Goal: Transaction & Acquisition: Purchase product/service

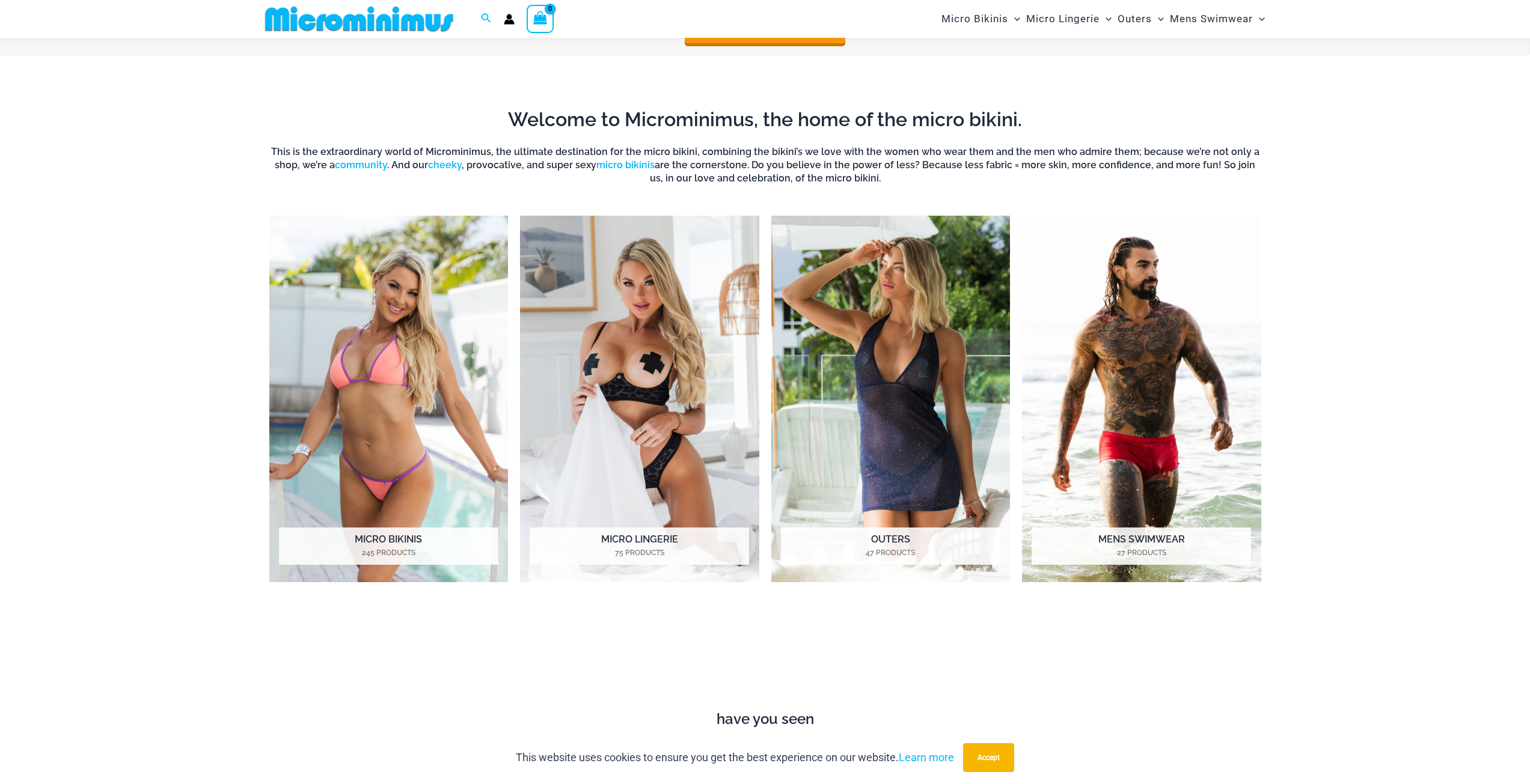
scroll to position [1192, 0]
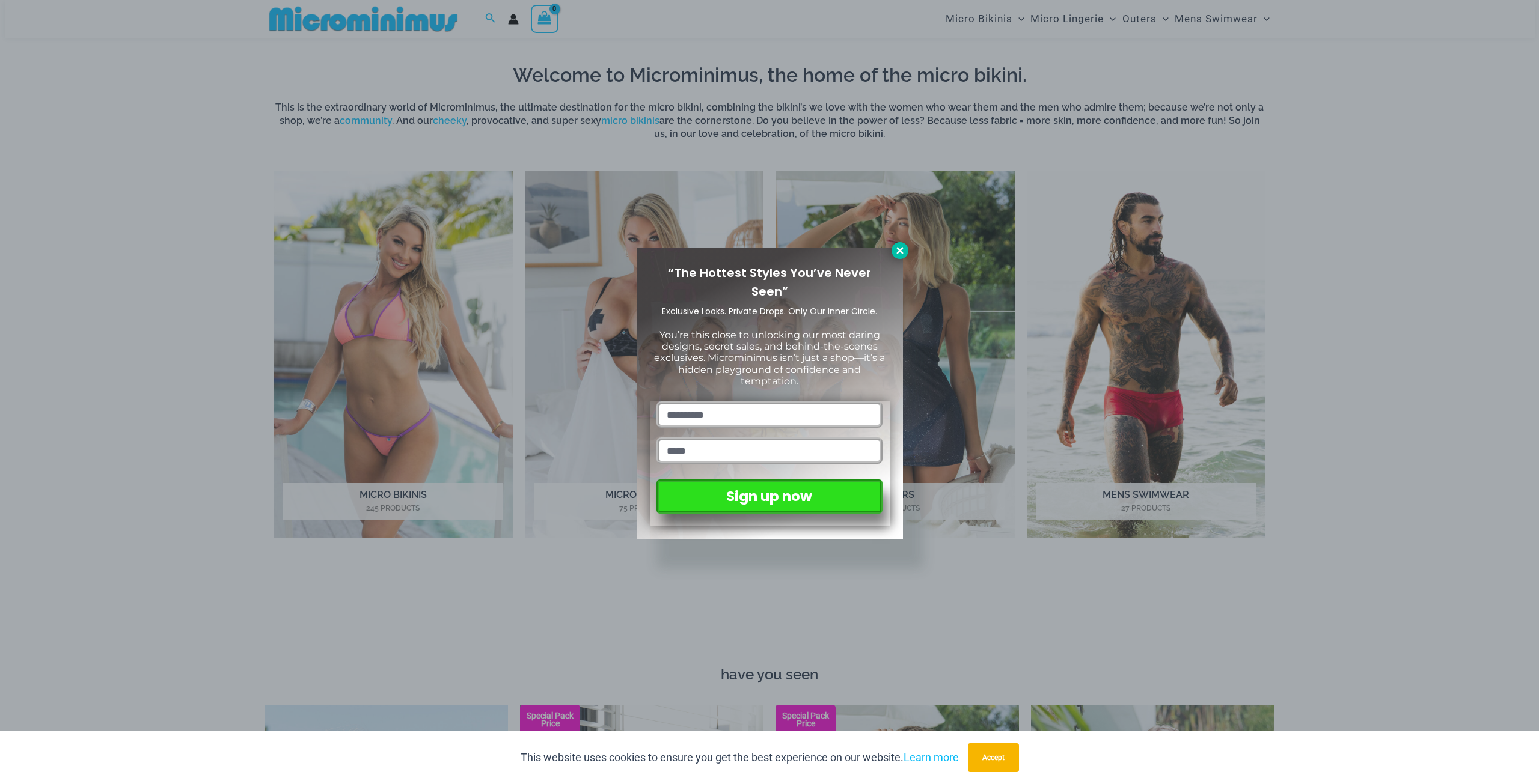
click at [900, 243] on button at bounding box center [899, 250] width 17 height 17
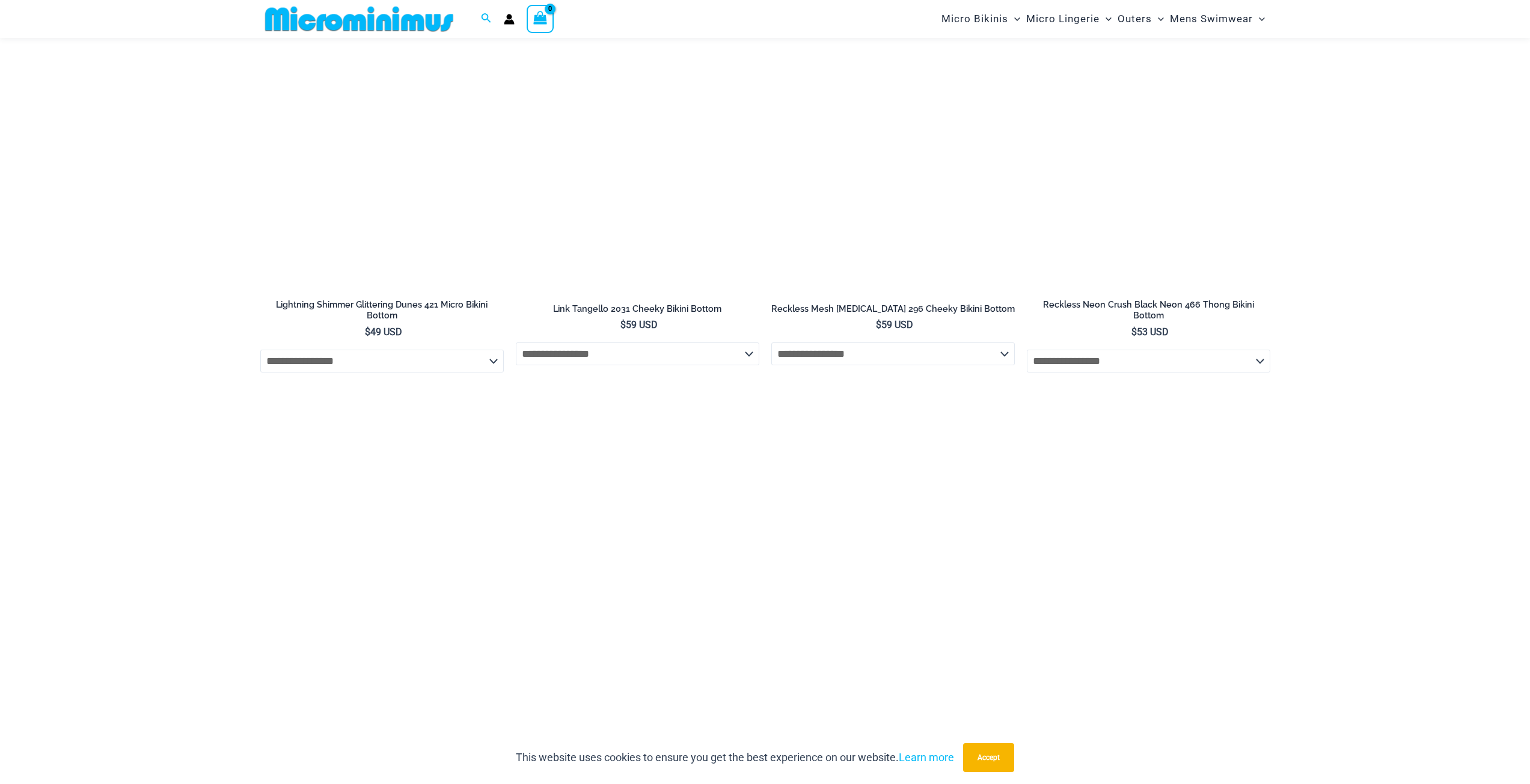
scroll to position [3536, 0]
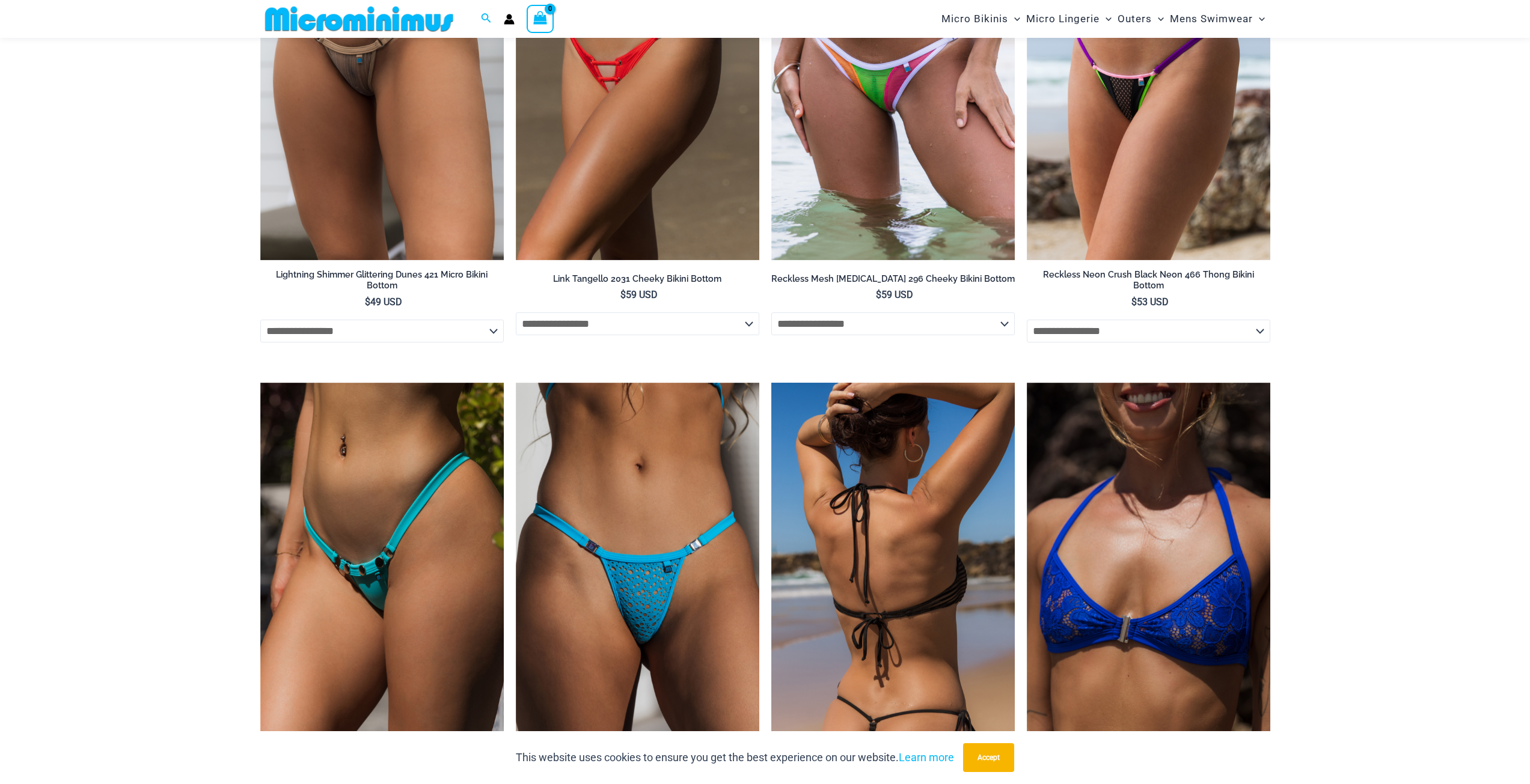
click at [878, 421] on img at bounding box center [893, 565] width 243 height 366
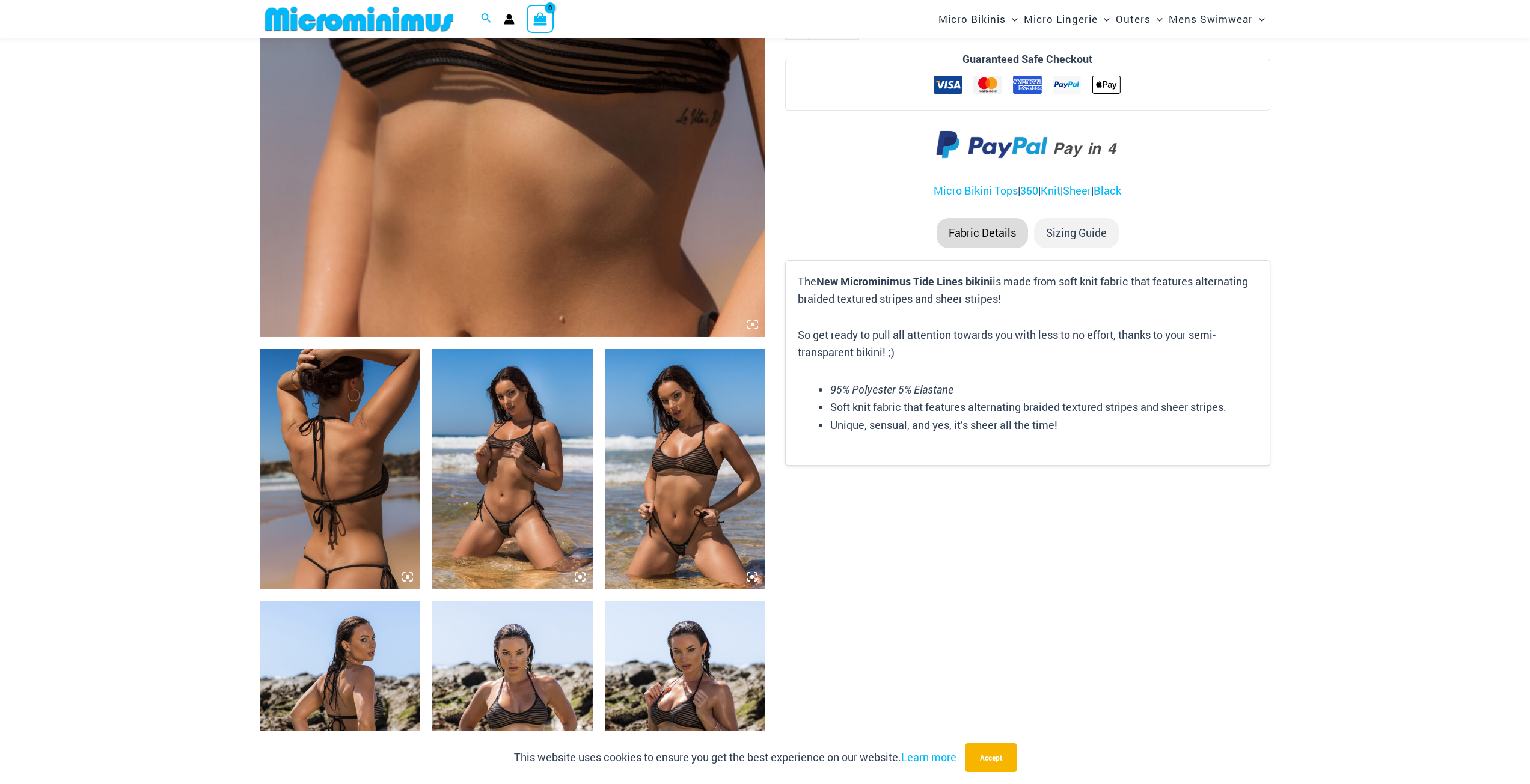
scroll to position [530, 0]
click at [677, 470] on img at bounding box center [685, 469] width 160 height 241
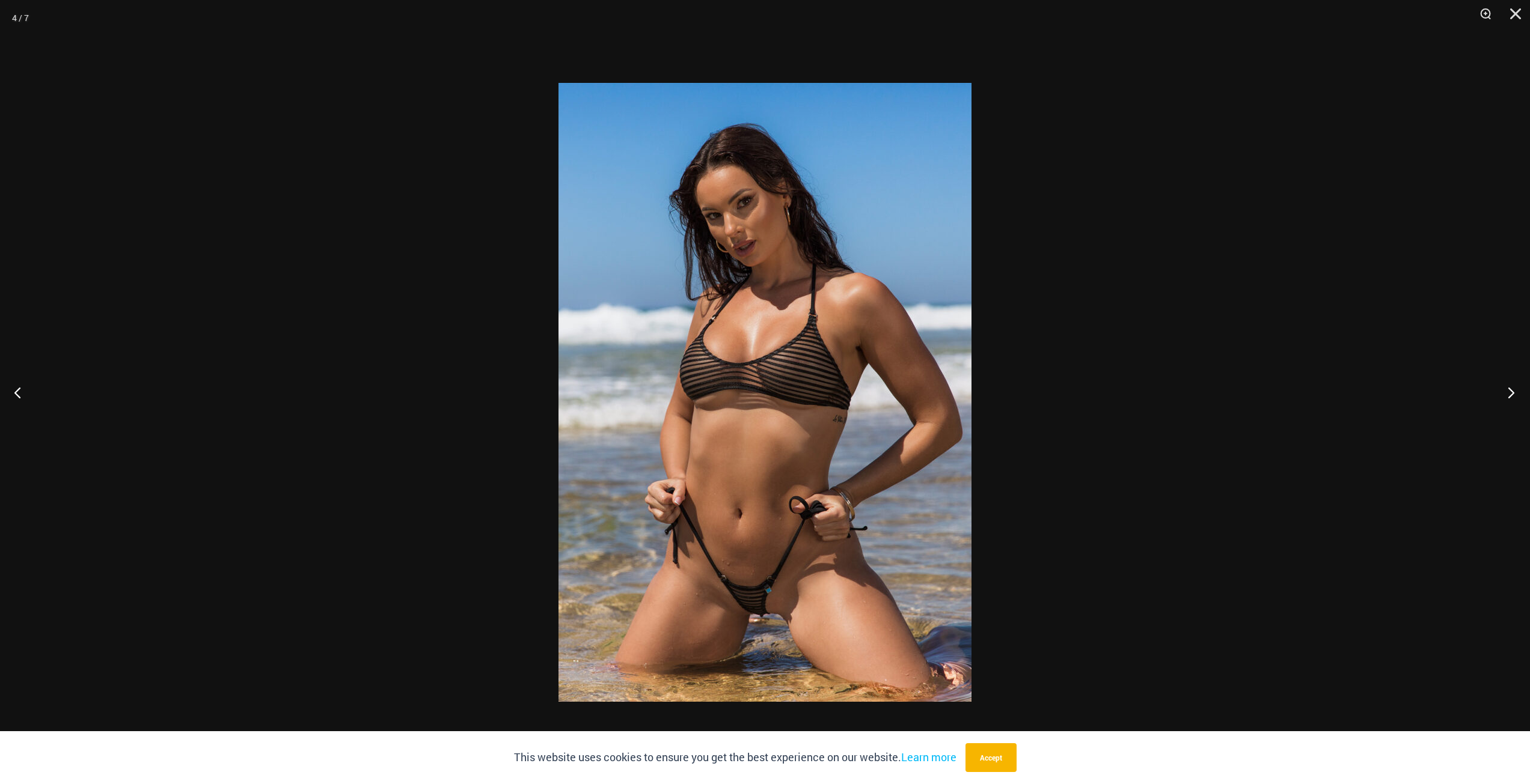
click at [1506, 394] on button "Next" at bounding box center [1507, 392] width 45 height 60
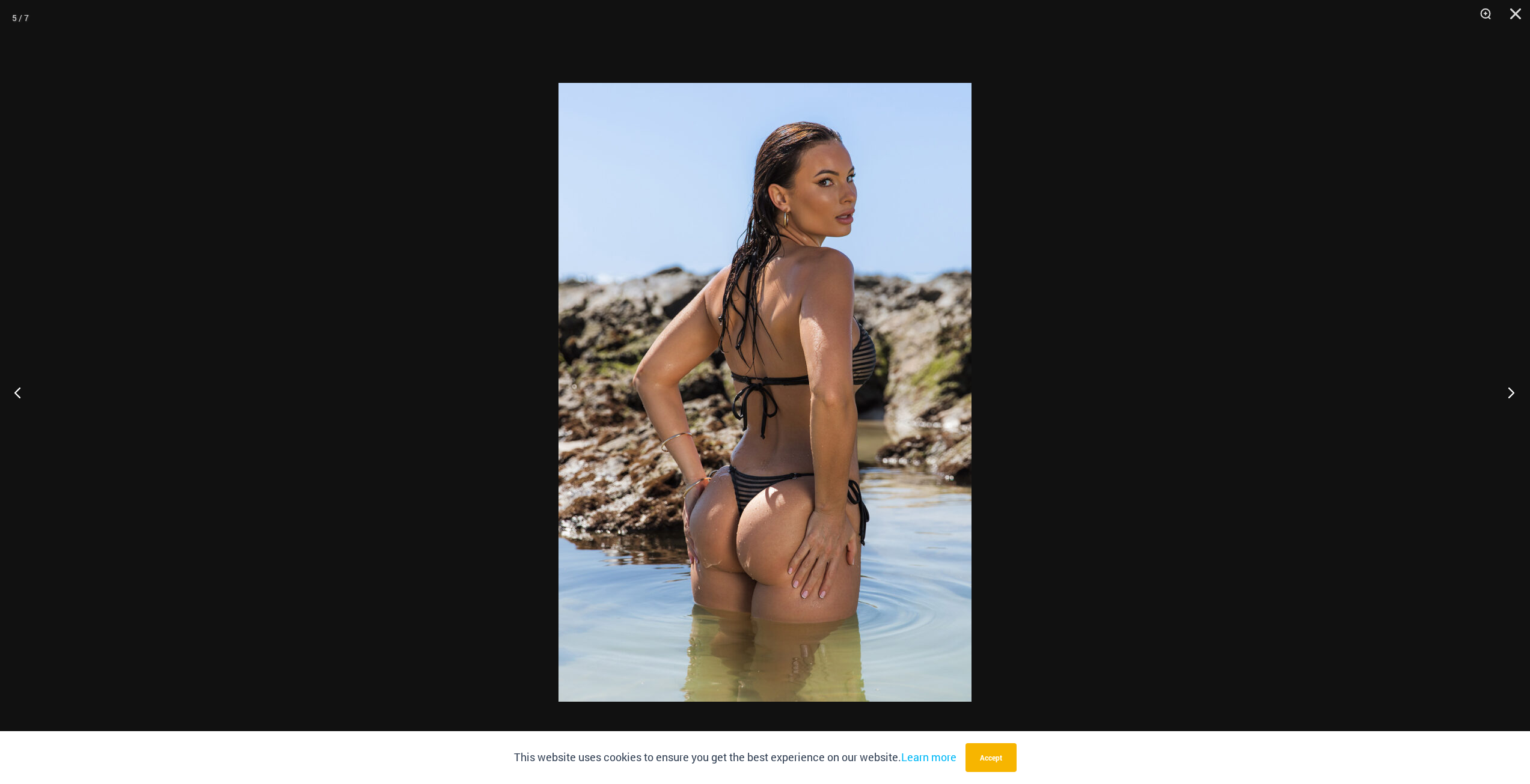
click at [1506, 393] on button "Next" at bounding box center [1507, 392] width 45 height 60
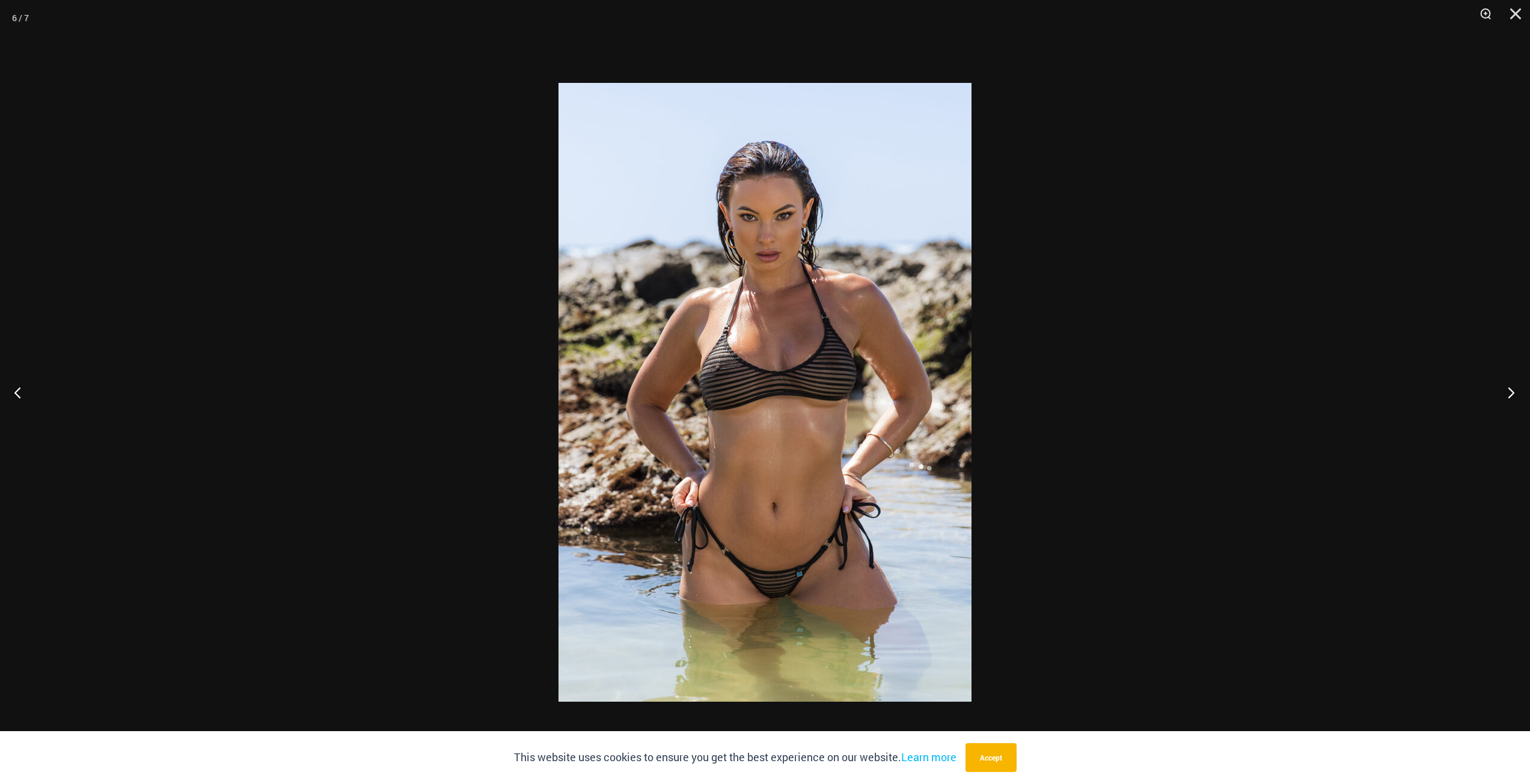
click at [1506, 393] on button "Next" at bounding box center [1507, 392] width 45 height 60
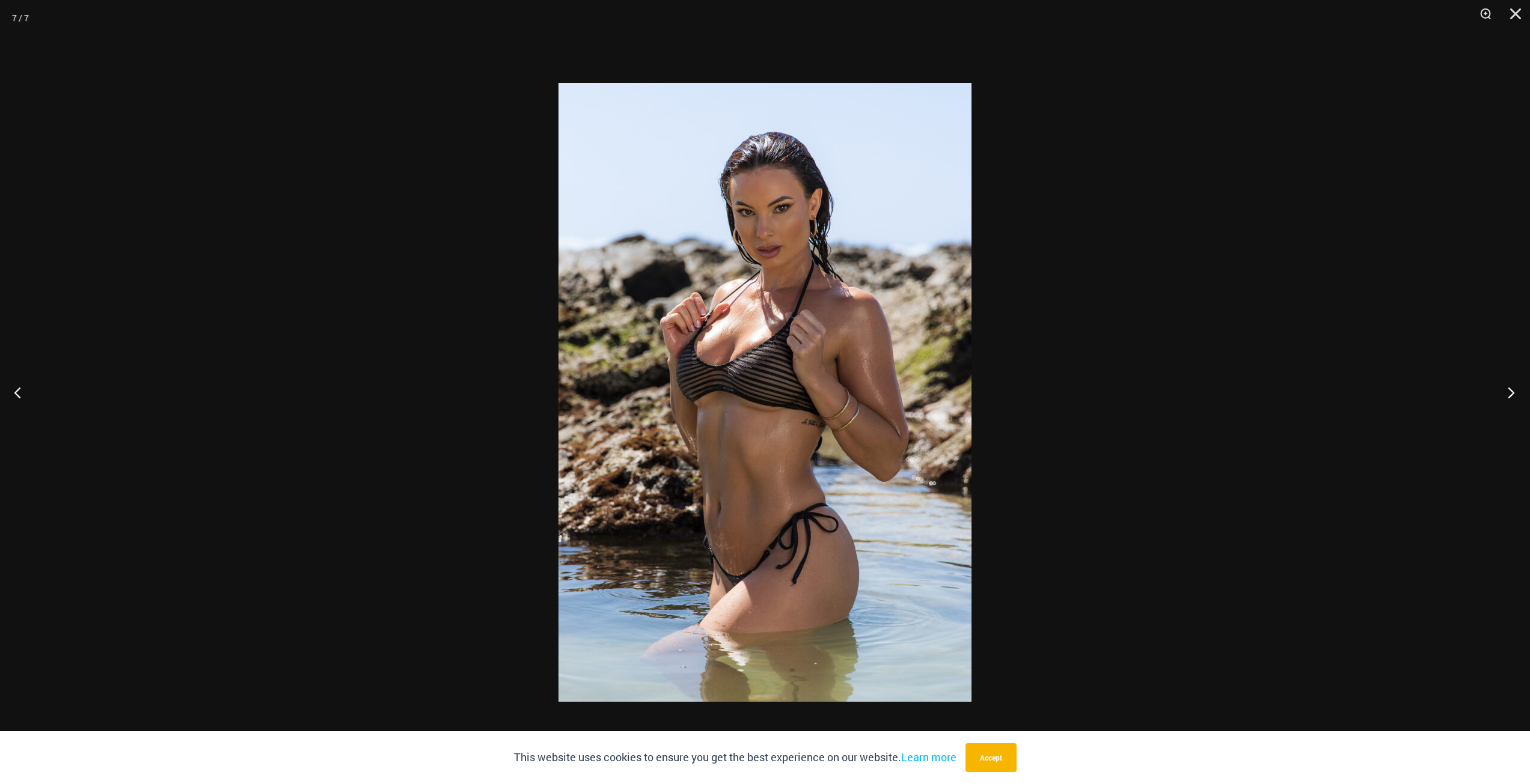
click at [1506, 393] on button "Next" at bounding box center [1507, 392] width 45 height 60
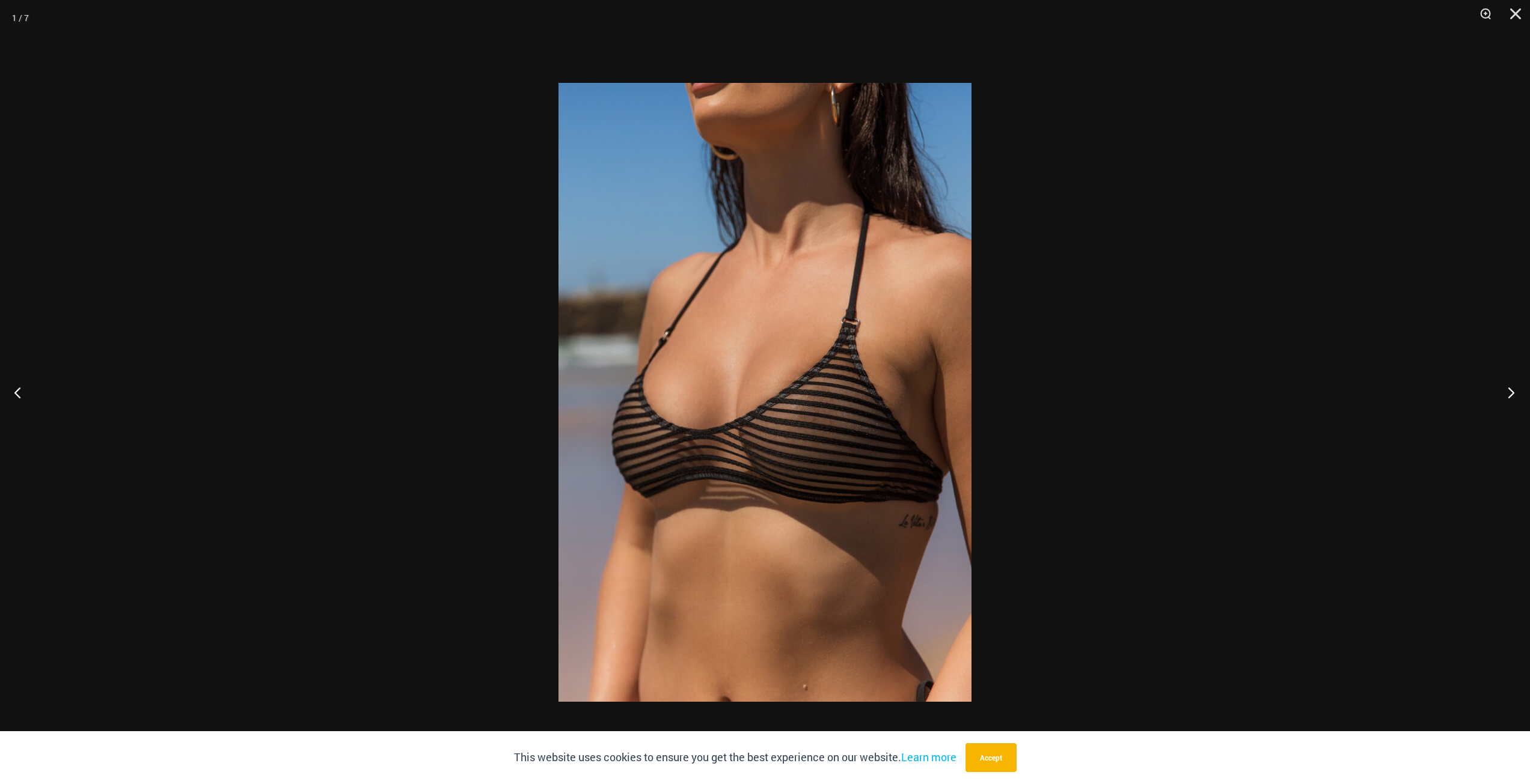
click at [1506, 393] on button "Next" at bounding box center [1507, 392] width 45 height 60
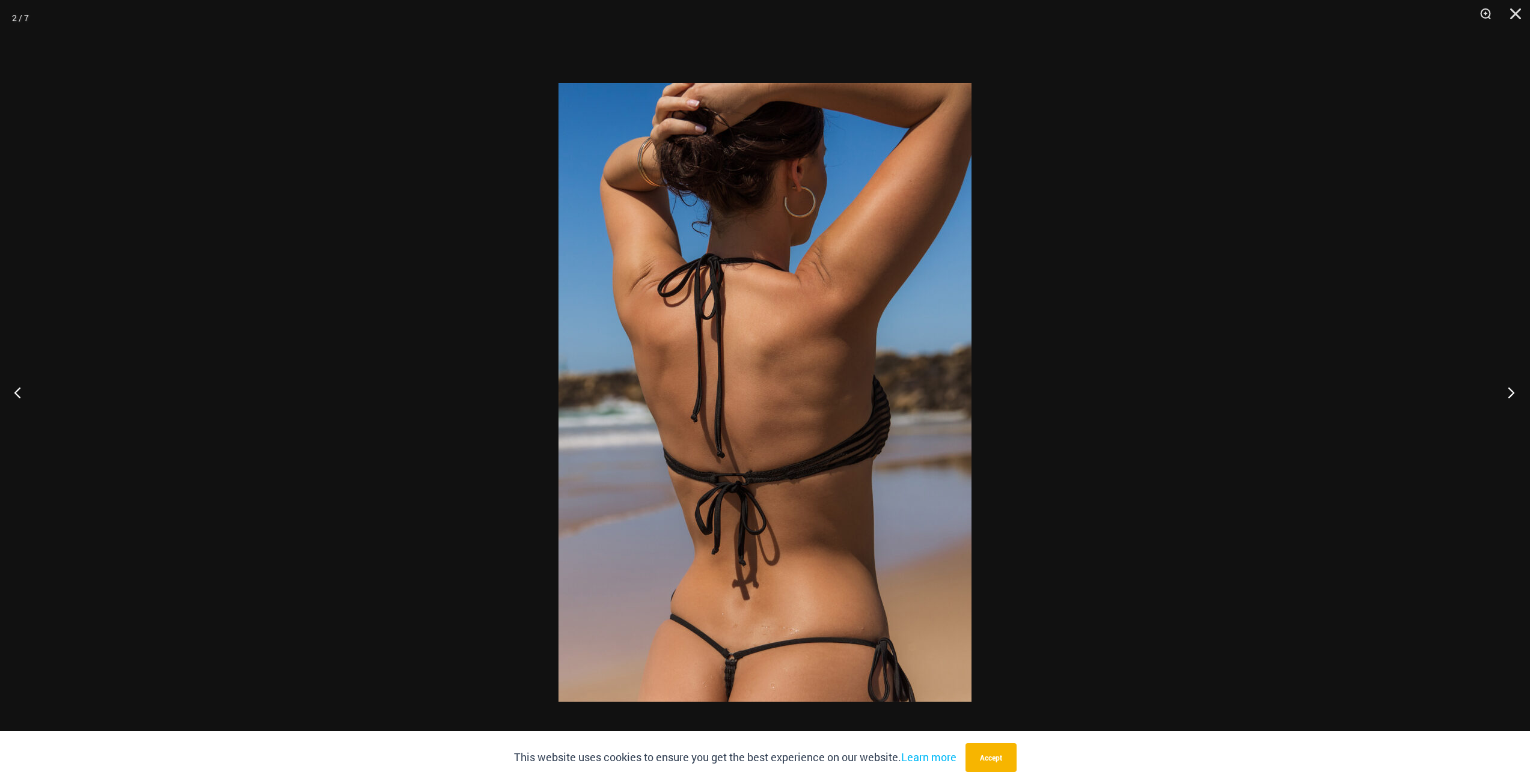
click at [1506, 393] on button "Next" at bounding box center [1507, 392] width 45 height 60
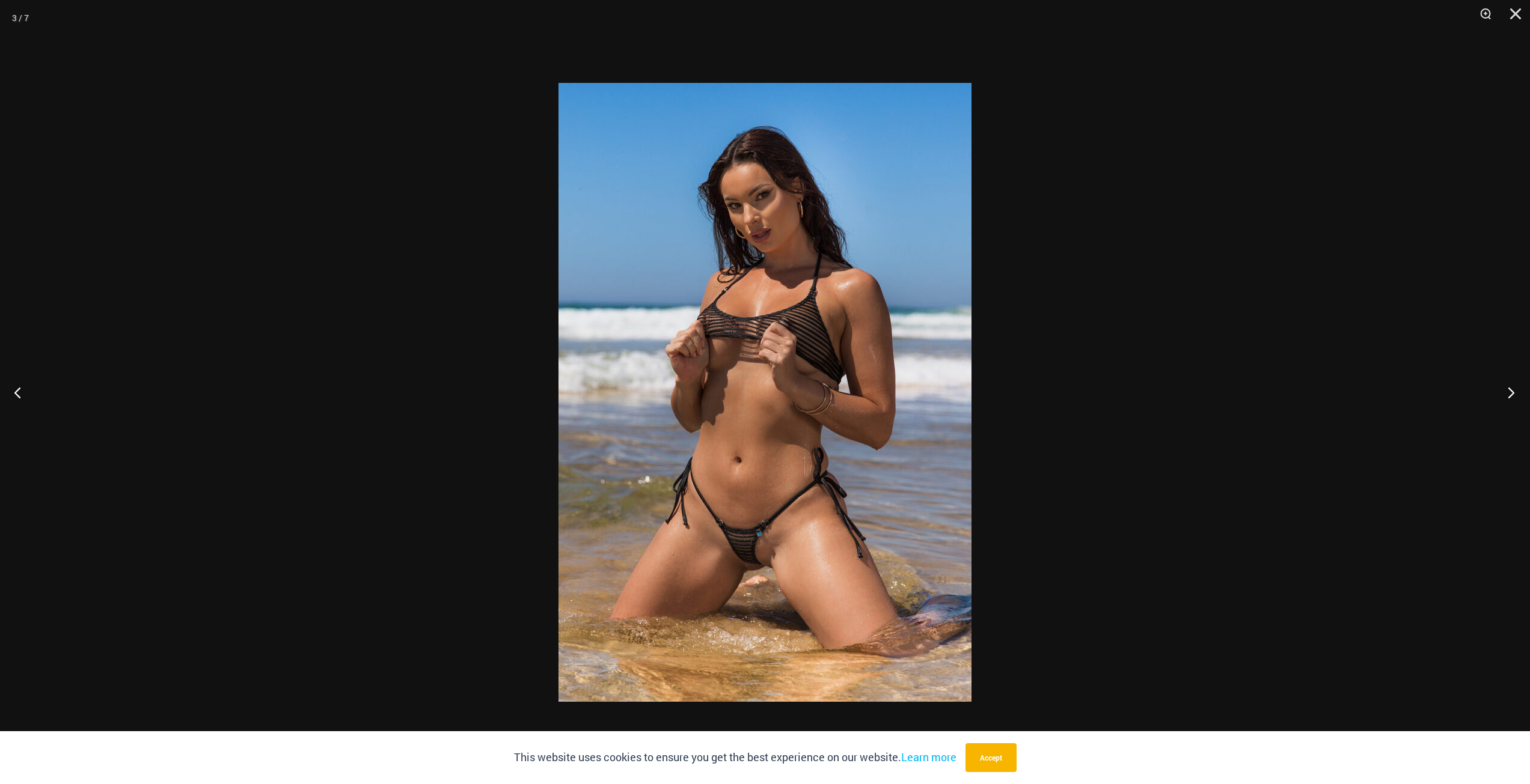
click at [1506, 393] on button "Next" at bounding box center [1507, 392] width 45 height 60
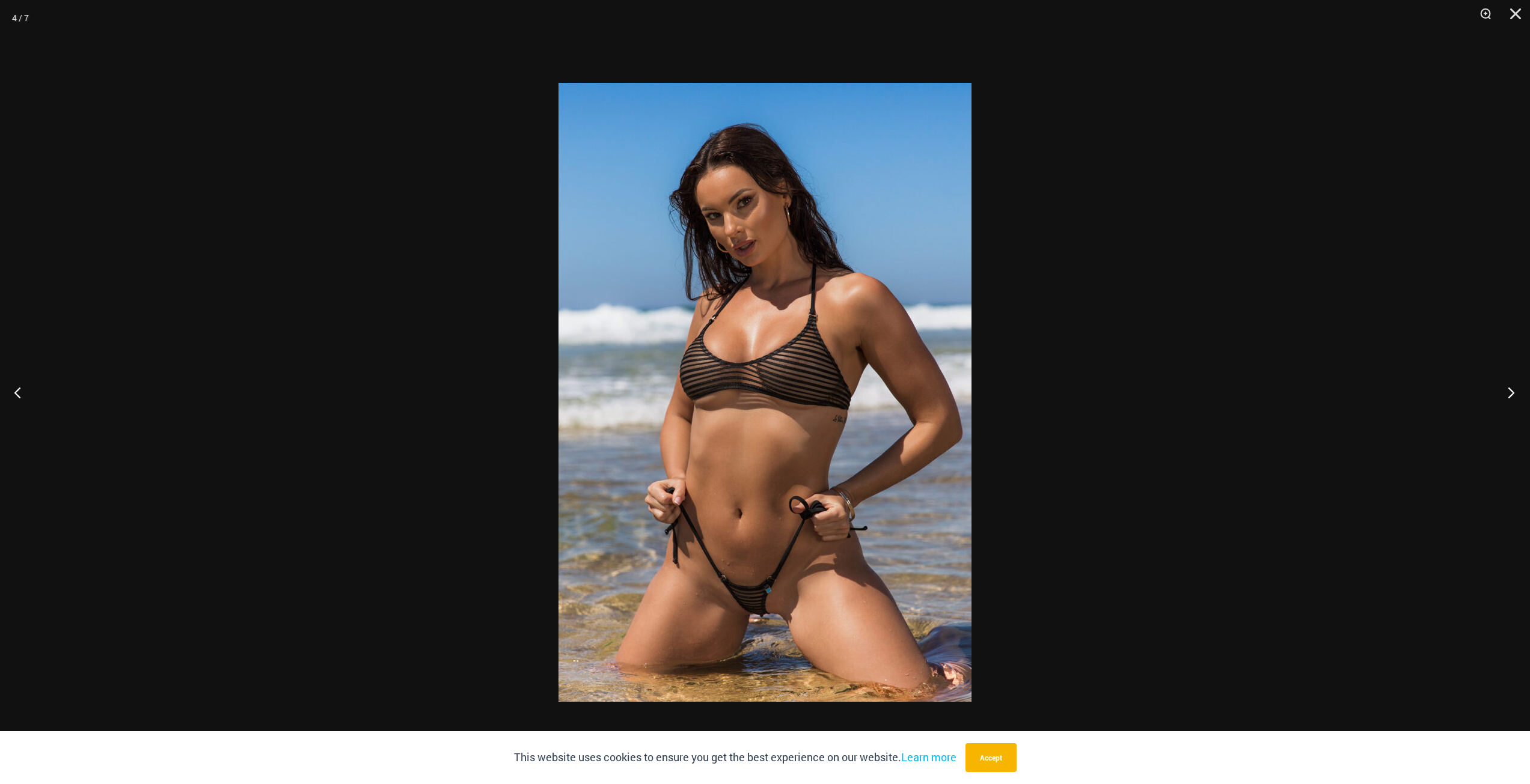
click at [1506, 393] on button "Next" at bounding box center [1507, 392] width 45 height 60
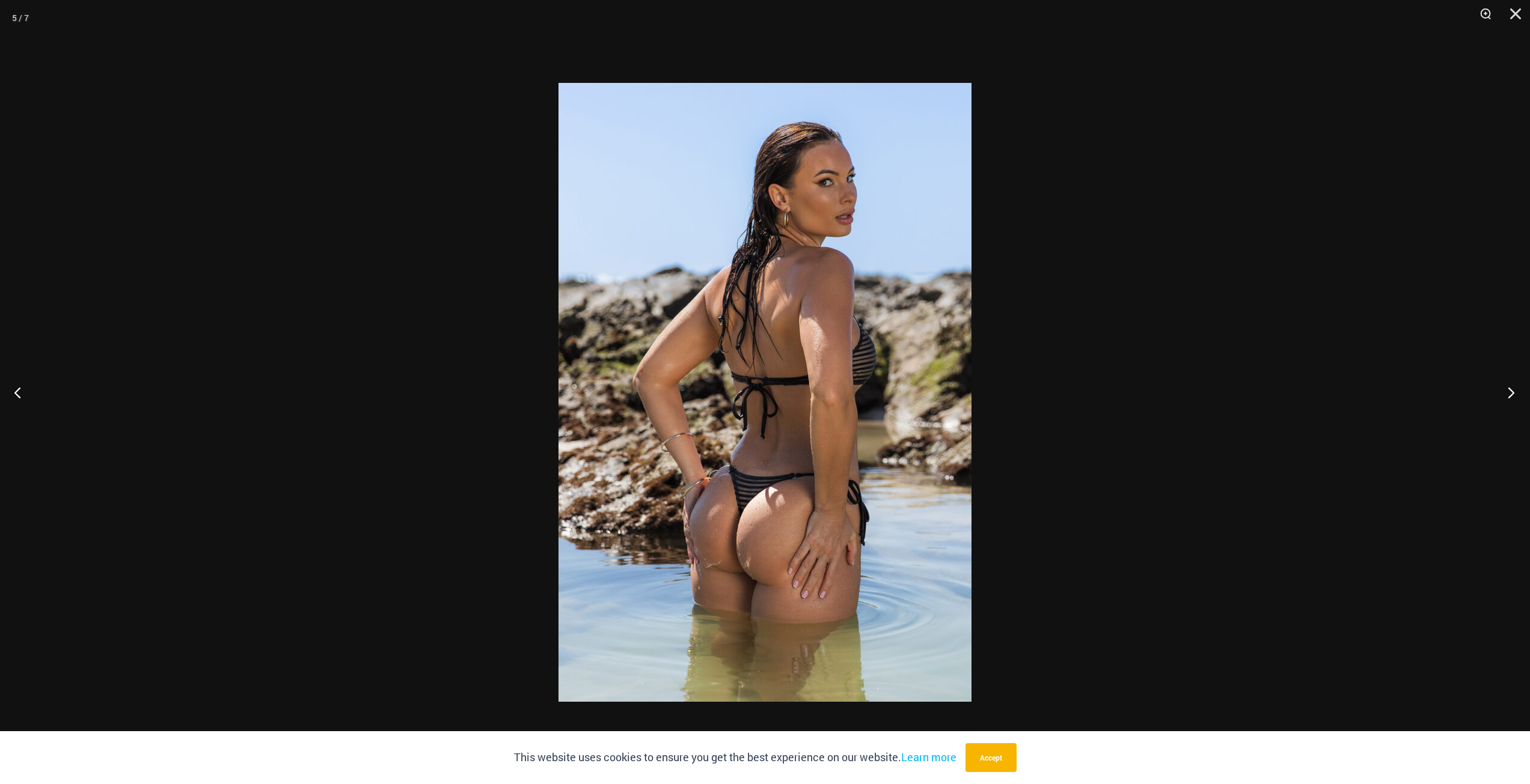
click at [1506, 393] on button "Next" at bounding box center [1507, 392] width 45 height 60
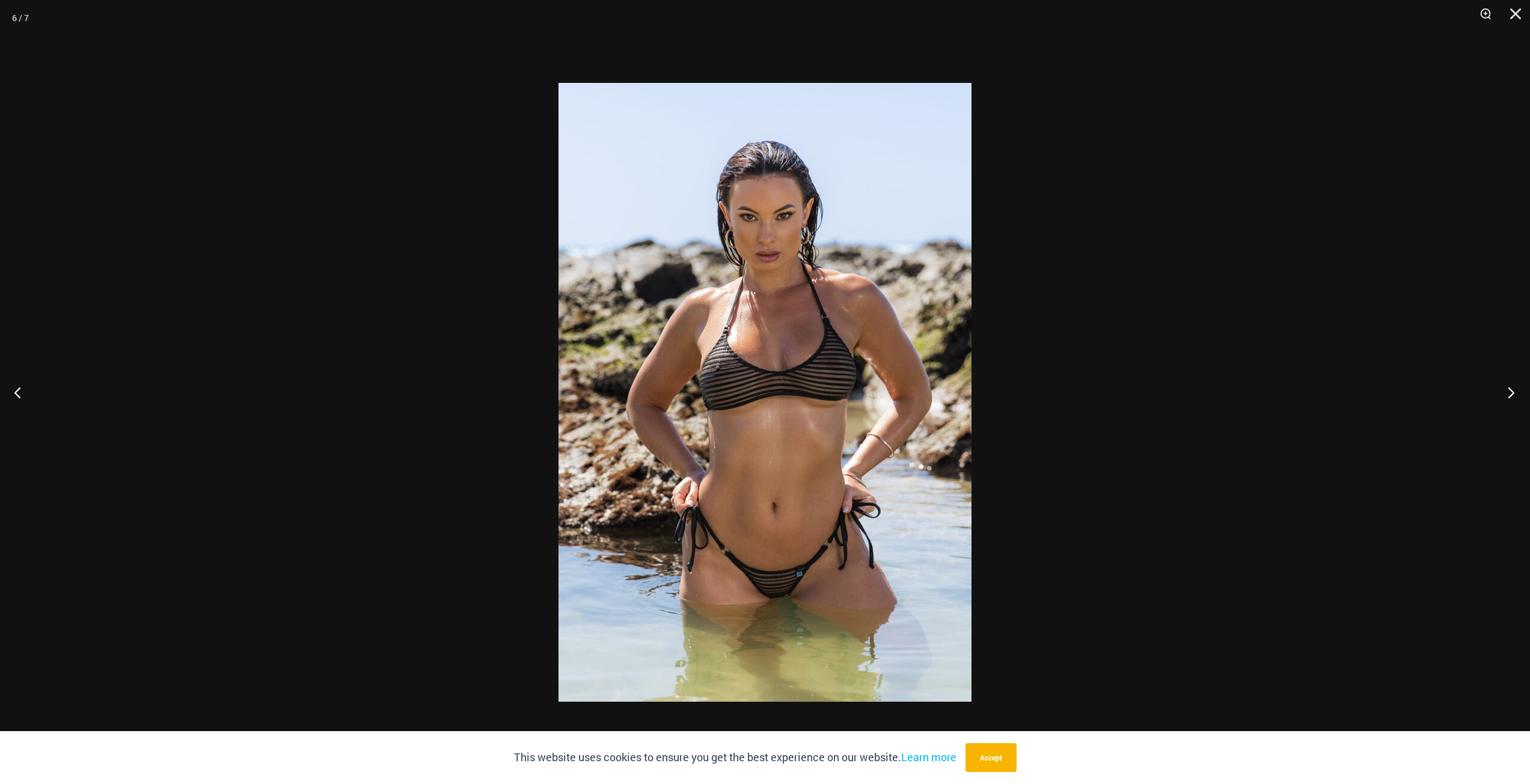
click at [1506, 393] on button "Next" at bounding box center [1507, 392] width 45 height 60
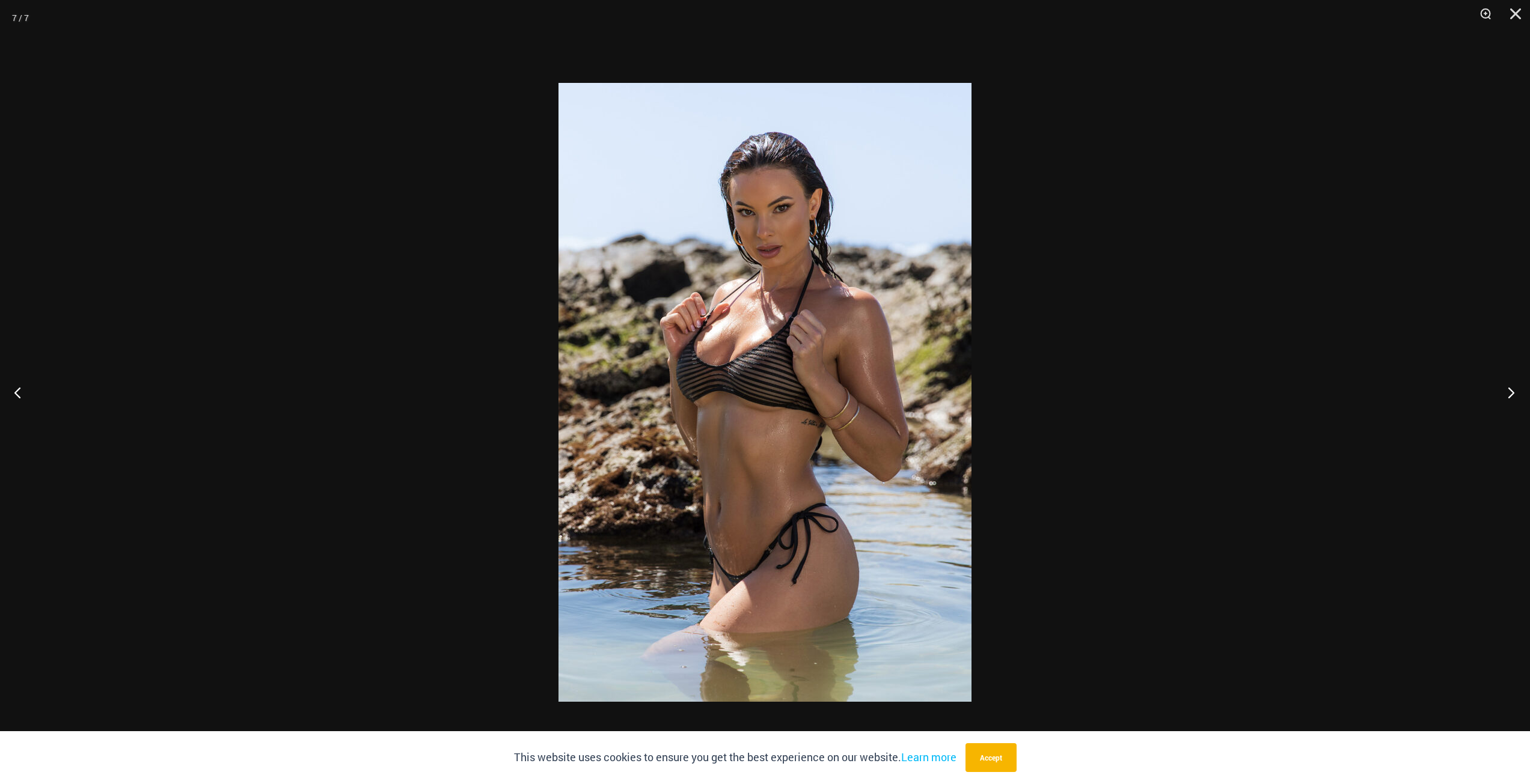
click at [1506, 393] on button "Next" at bounding box center [1507, 392] width 45 height 60
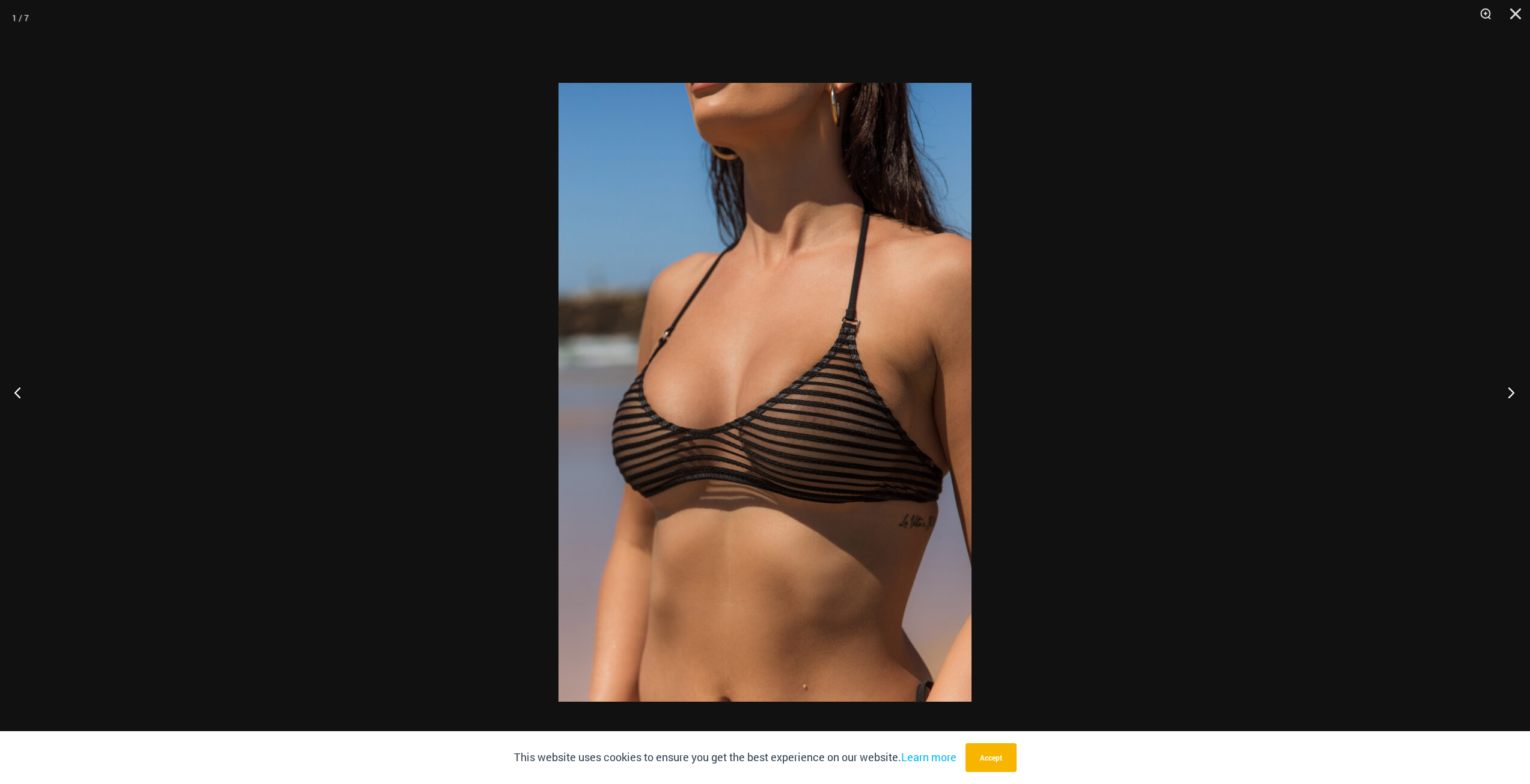
click at [1506, 393] on button "Next" at bounding box center [1507, 392] width 45 height 60
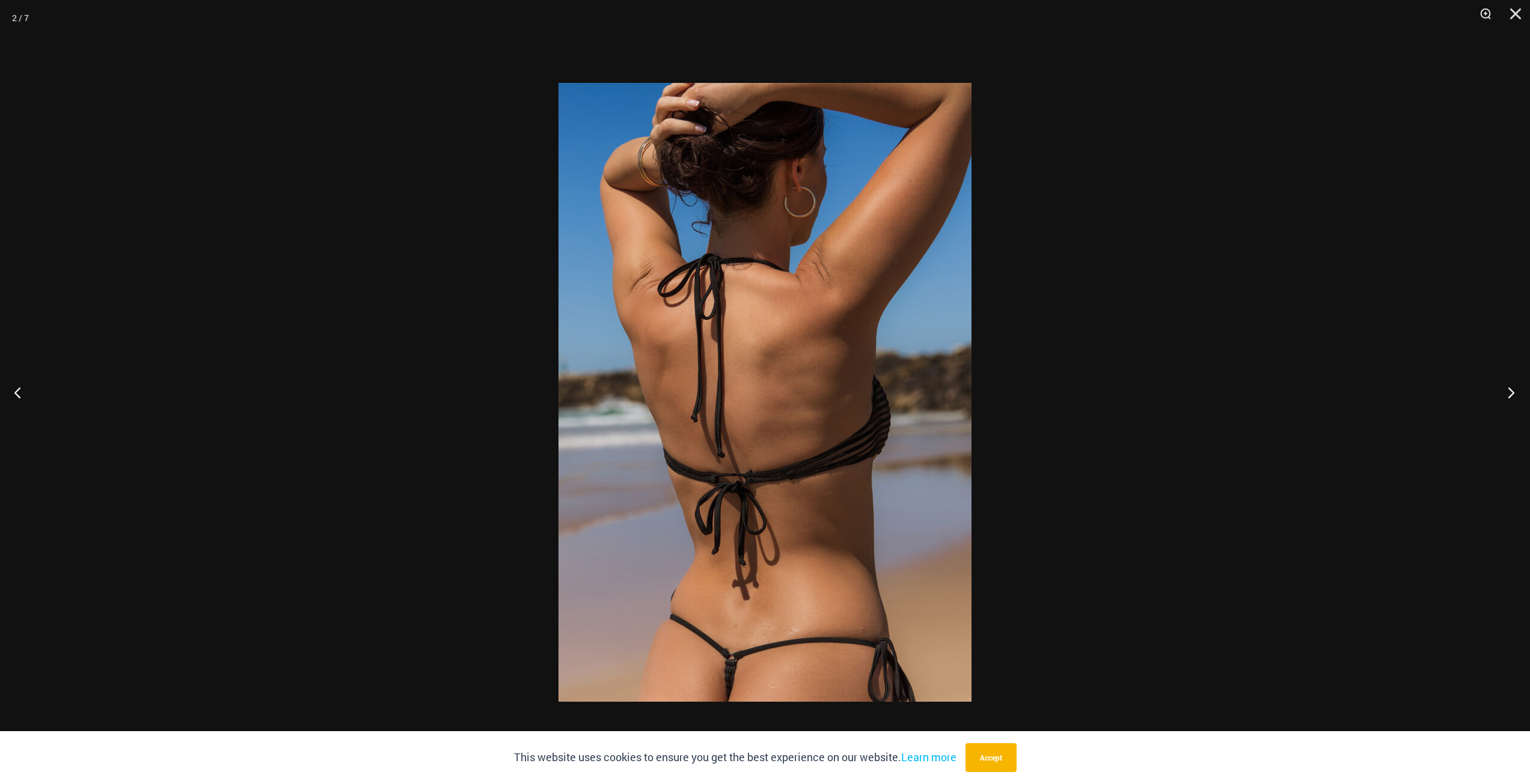
click at [1506, 393] on button "Next" at bounding box center [1507, 392] width 45 height 60
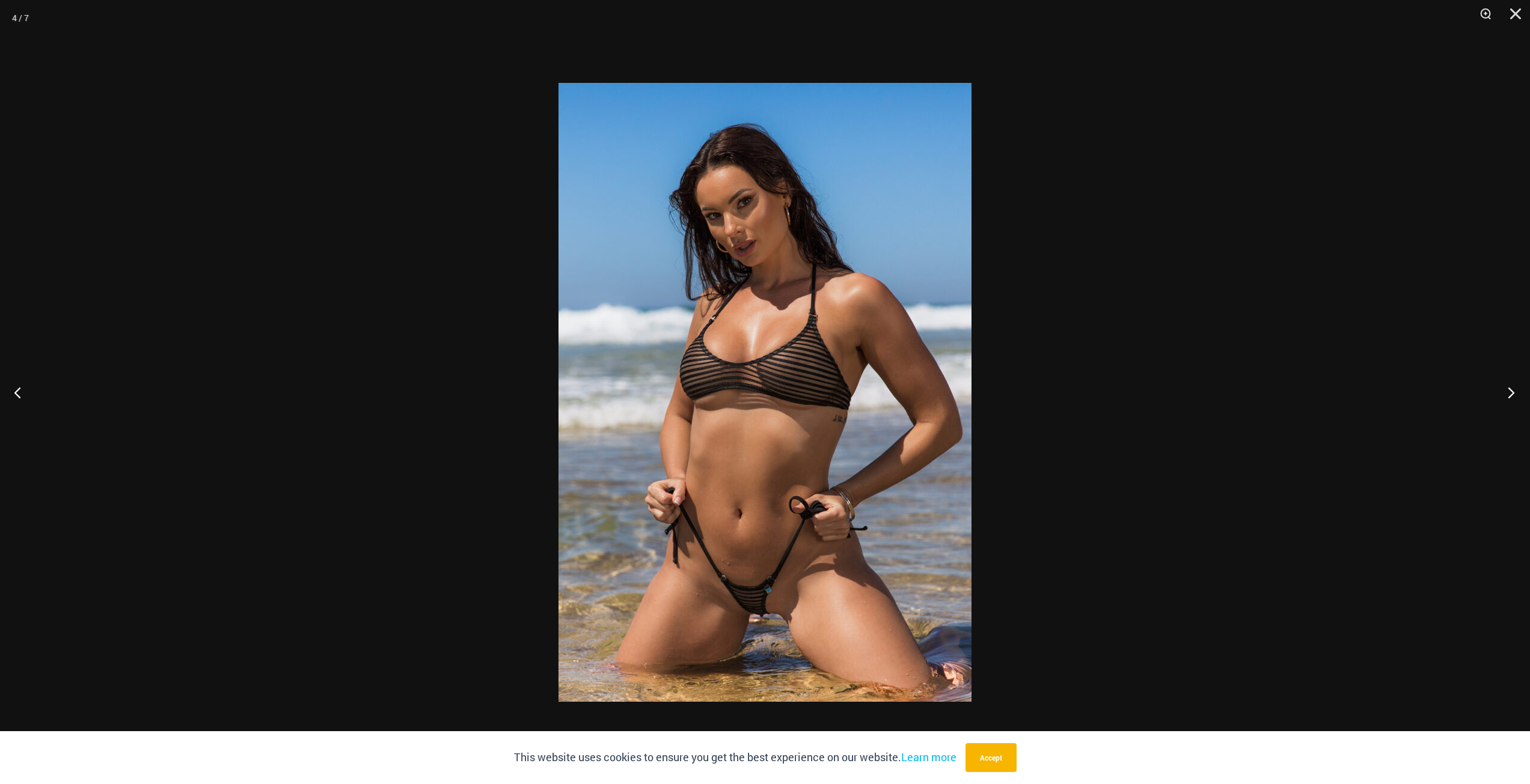
click at [1506, 393] on button "Next" at bounding box center [1507, 392] width 45 height 60
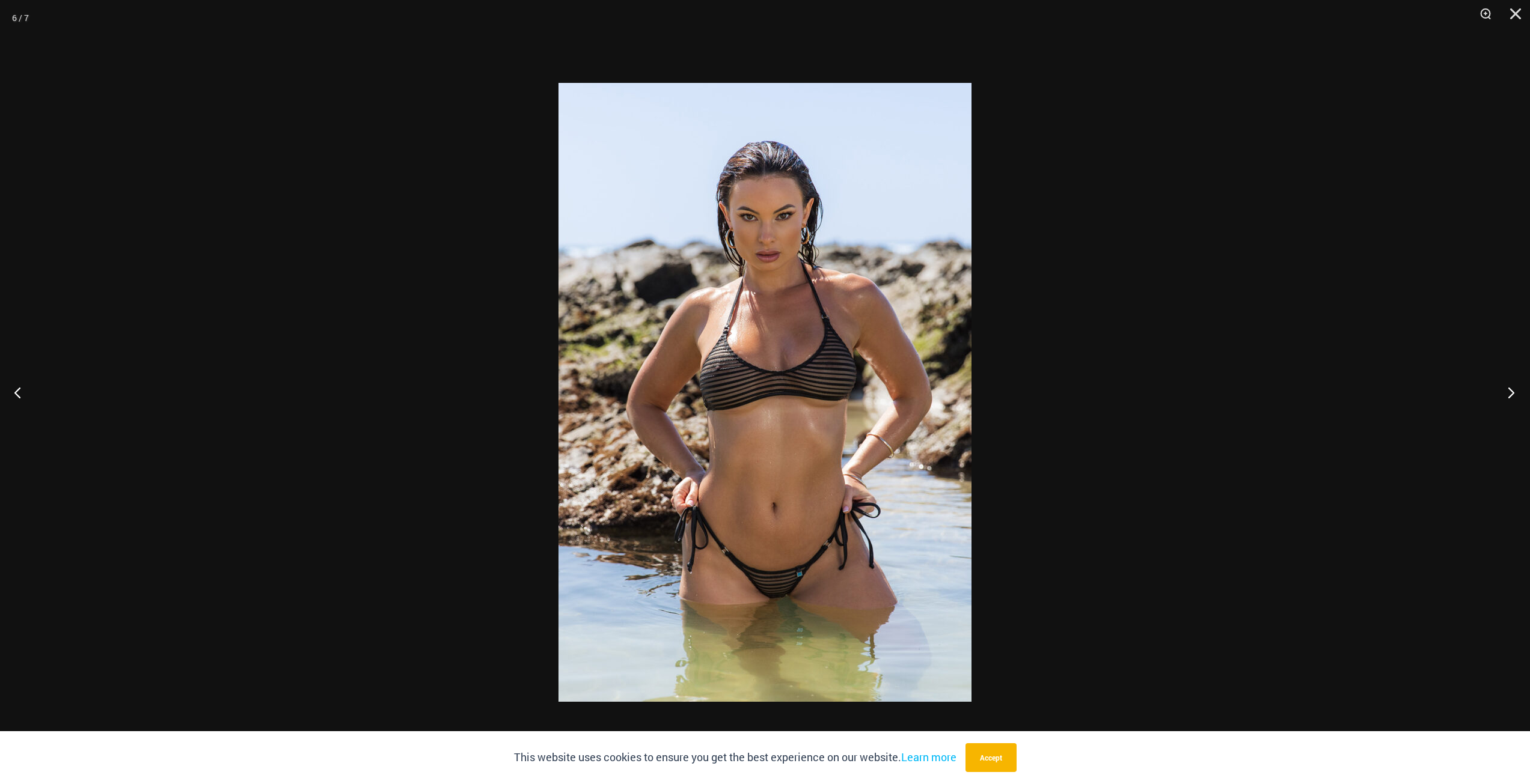
click at [1506, 393] on button "Next" at bounding box center [1507, 392] width 45 height 60
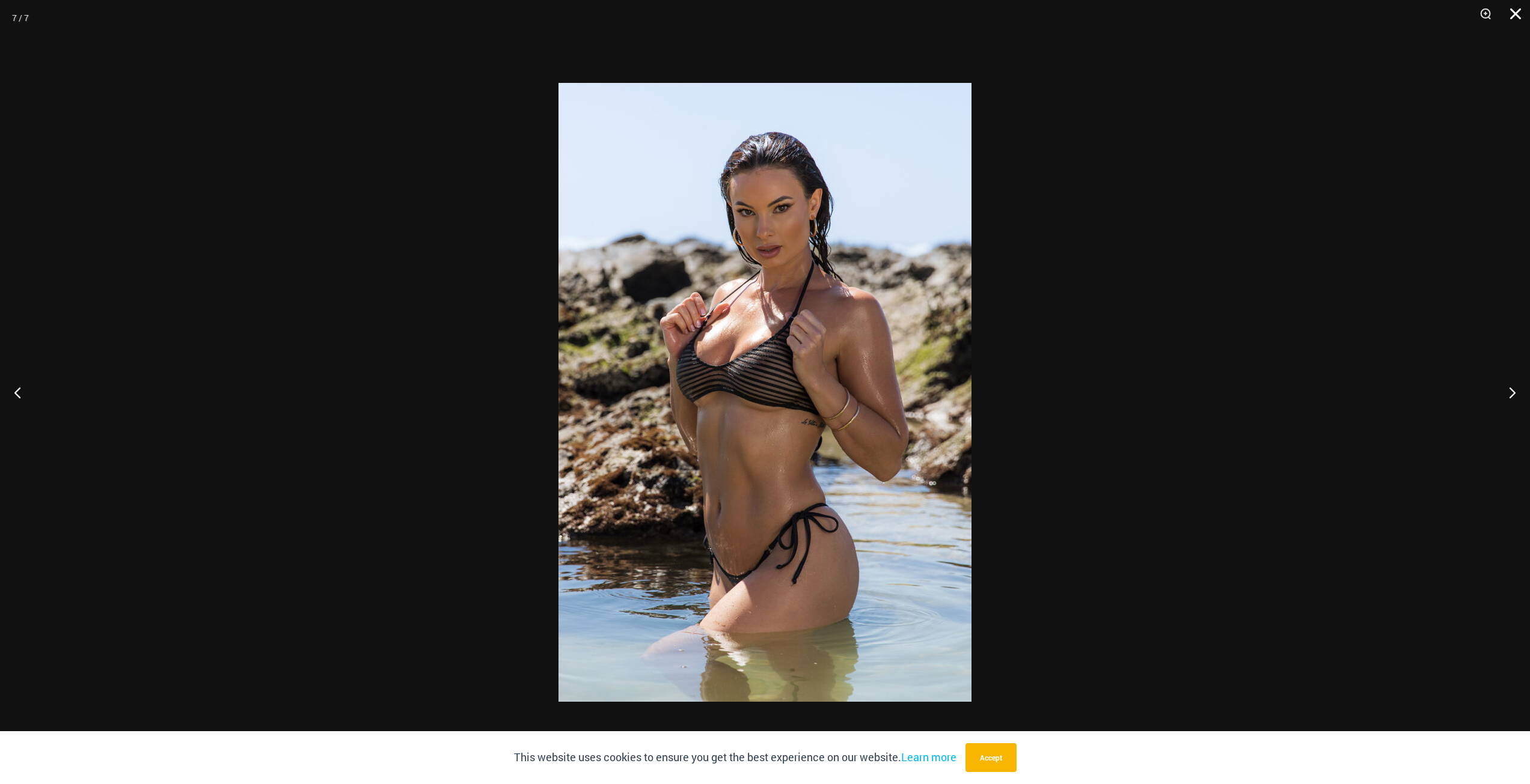
click at [1520, 17] on button "Close" at bounding box center [1512, 18] width 30 height 36
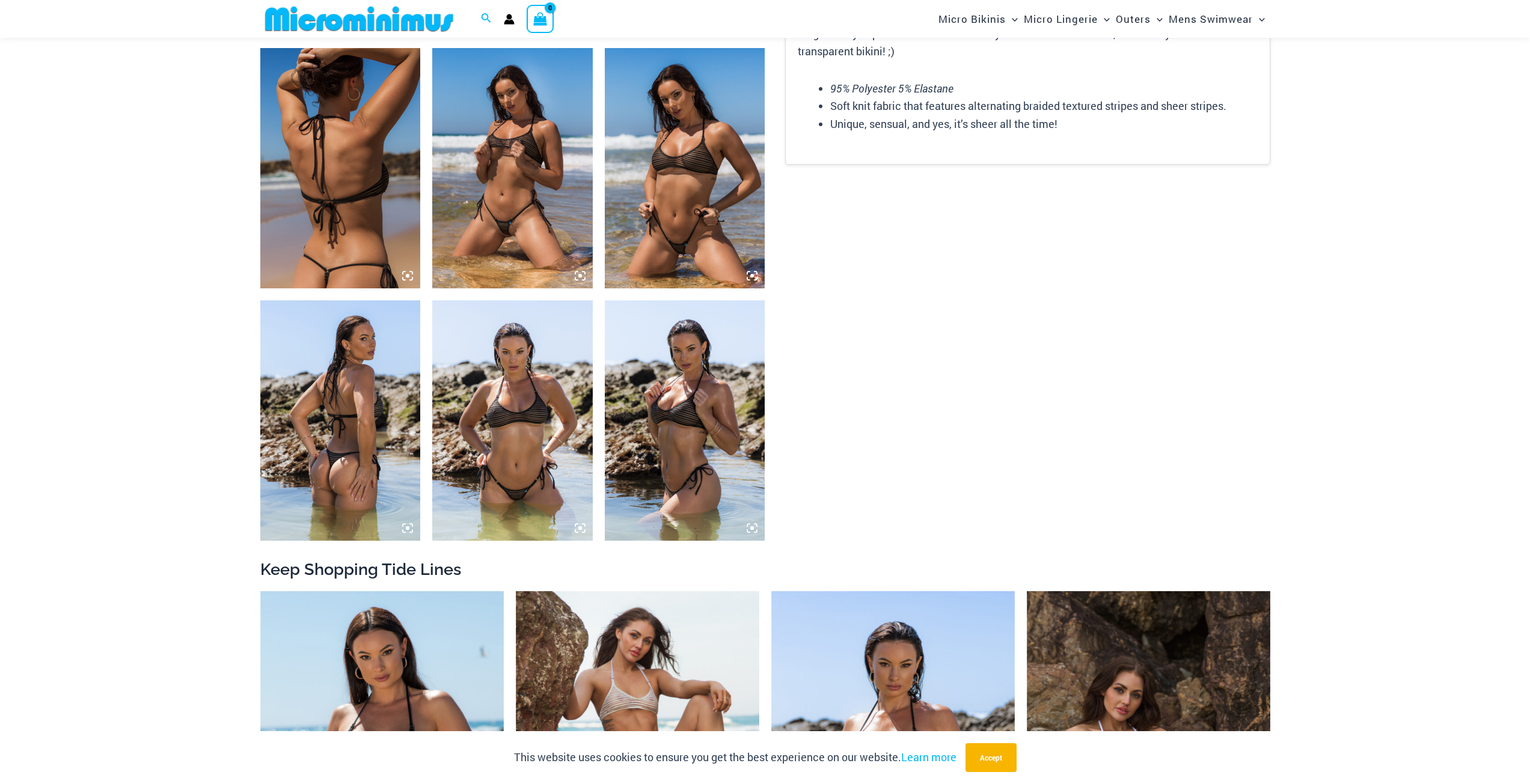
scroll to position [1131, 0]
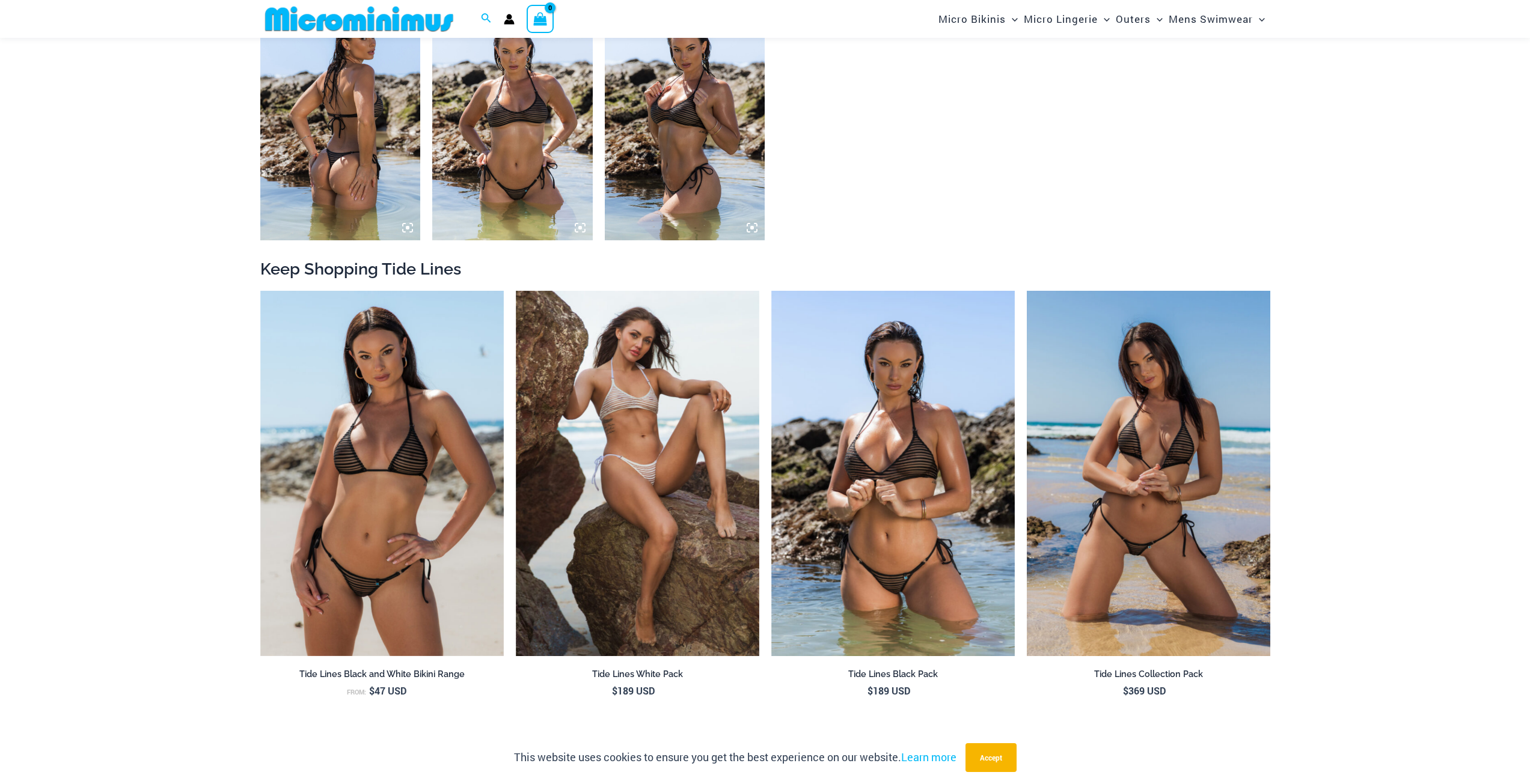
click at [1240, 440] on img at bounding box center [1148, 473] width 243 height 366
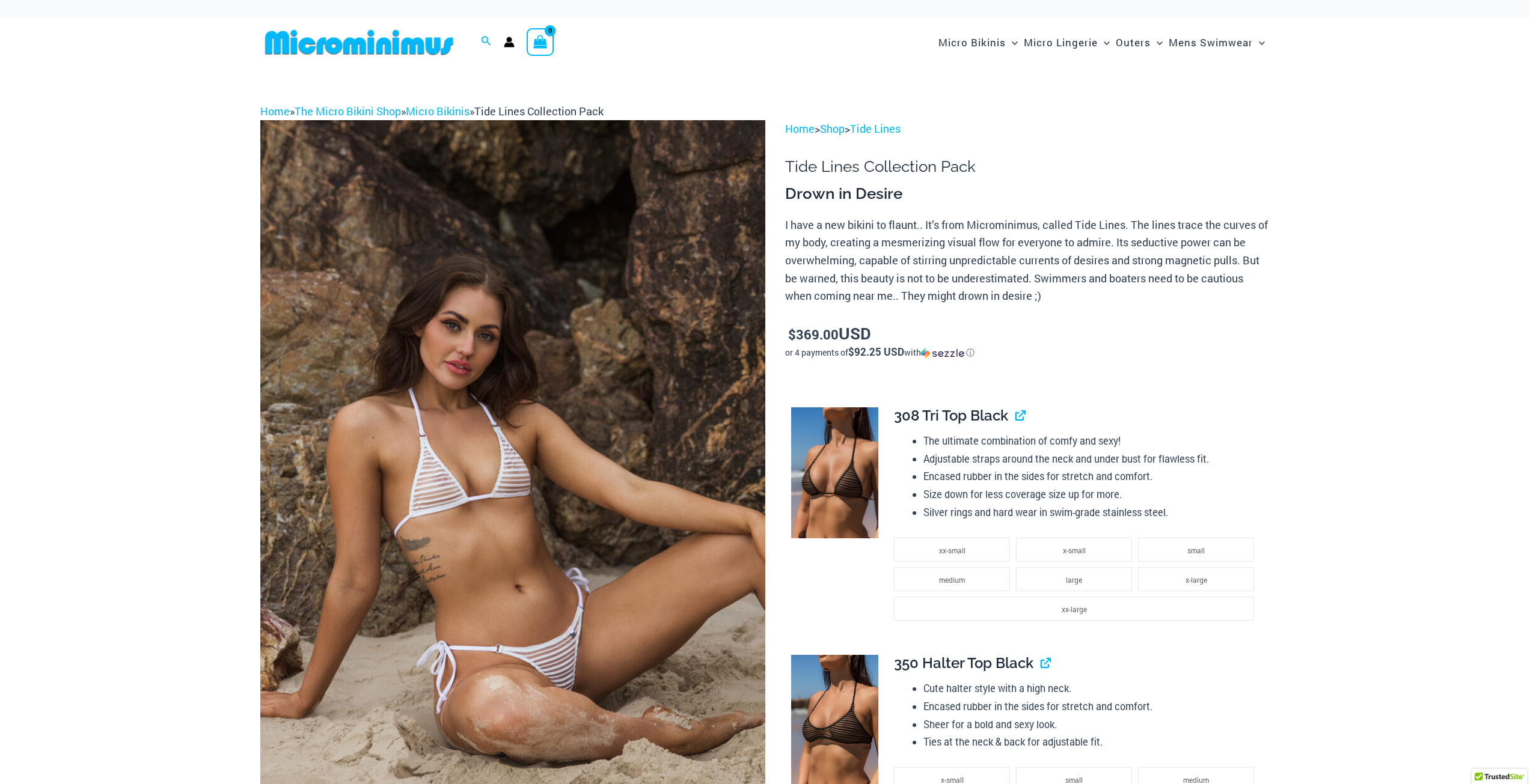
click at [531, 433] on img at bounding box center [513, 498] width 505 height 757
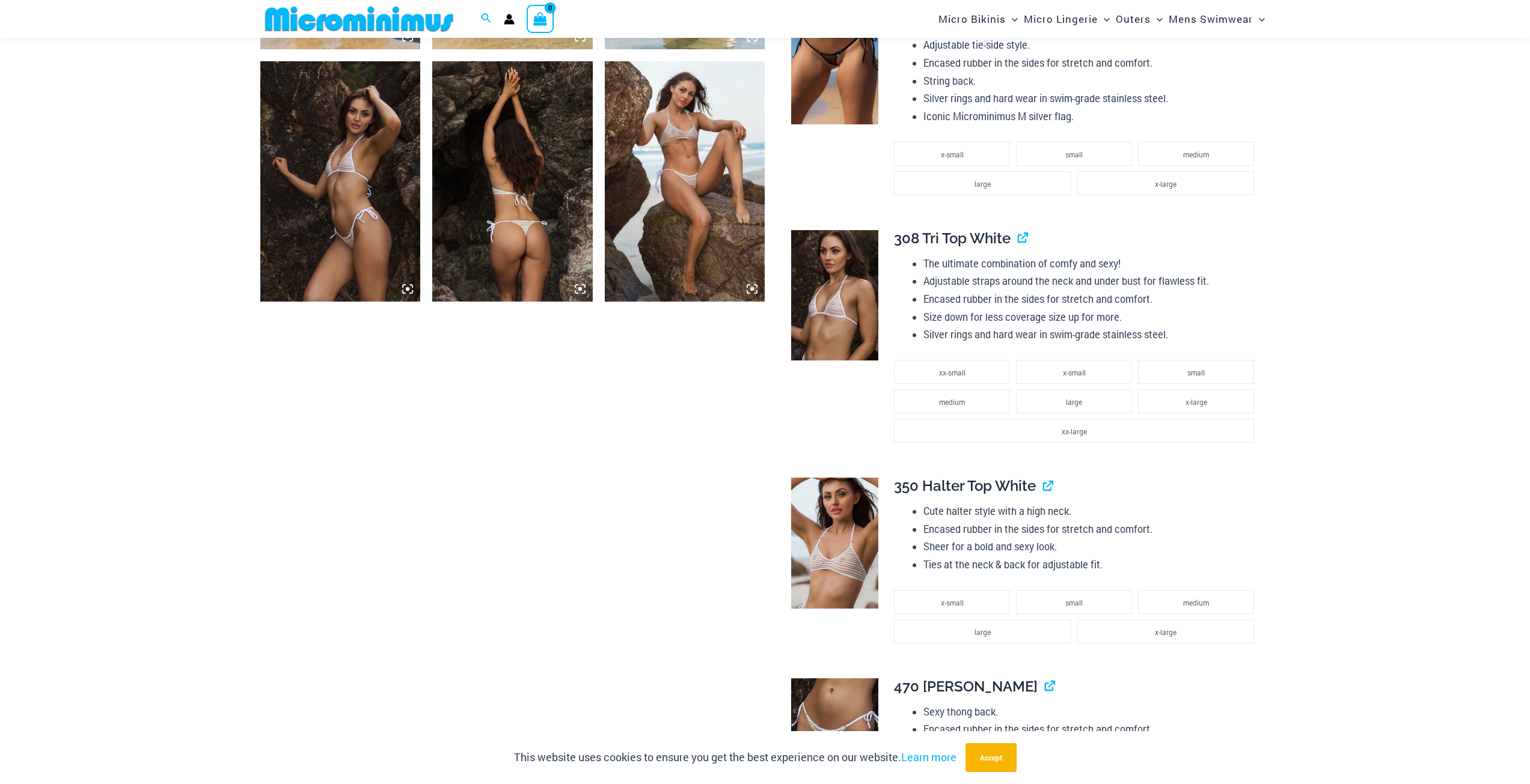
scroll to position [1071, 0]
